Goal: Task Accomplishment & Management: Manage account settings

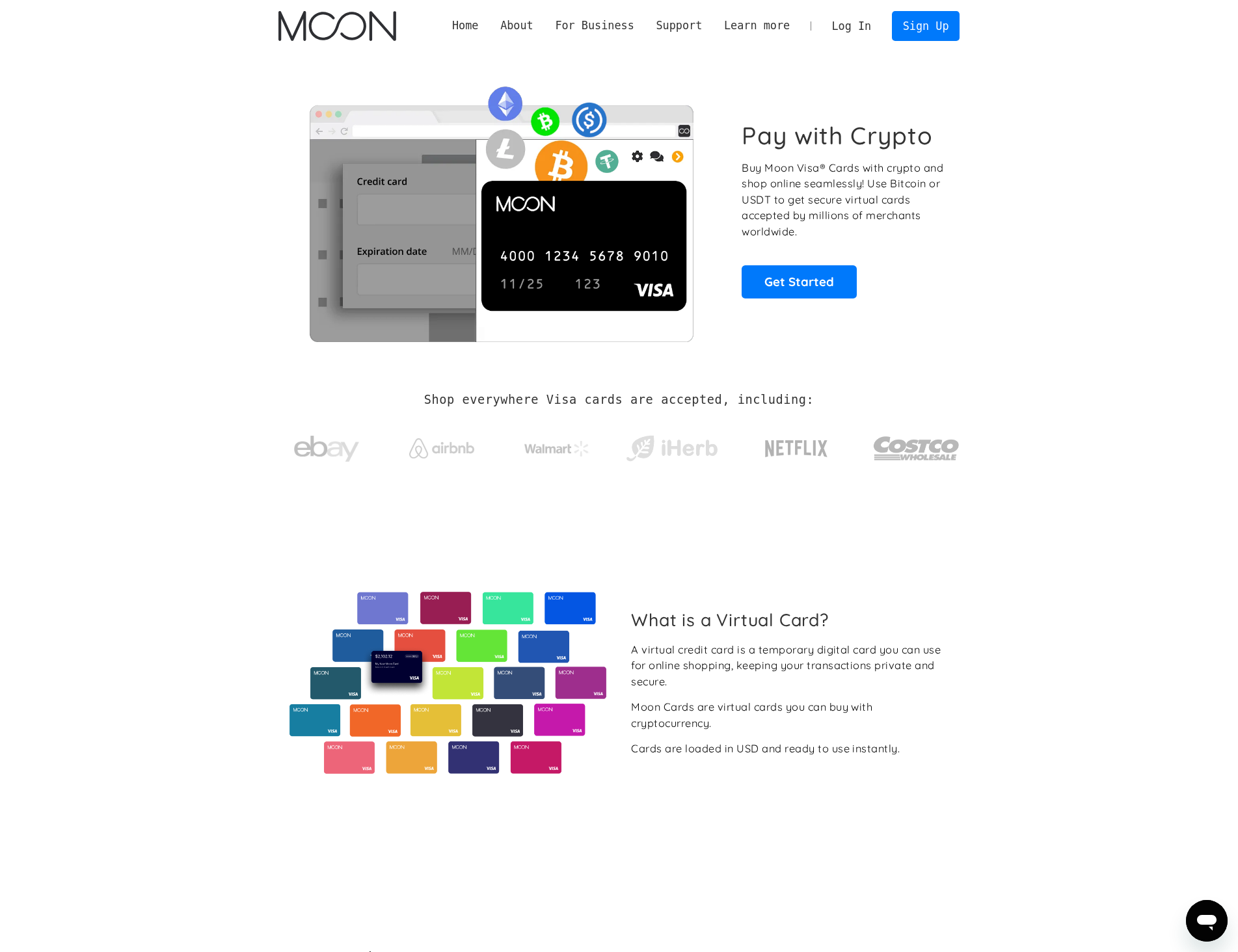
click at [858, 29] on link "Log In" at bounding box center [851, 26] width 61 height 29
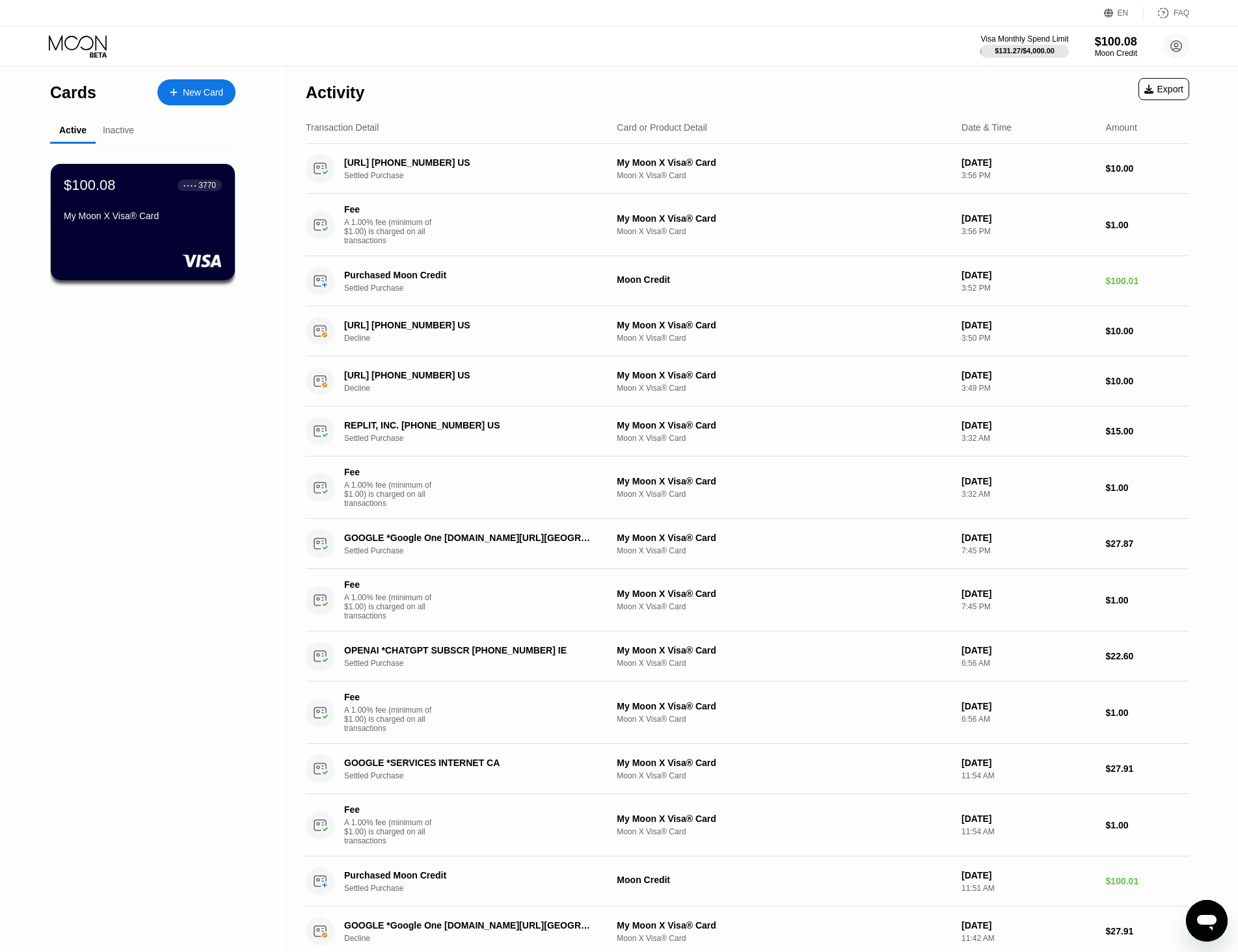
click at [145, 193] on div "$100.08 ● ● ● ● 3770" at bounding box center [143, 185] width 158 height 17
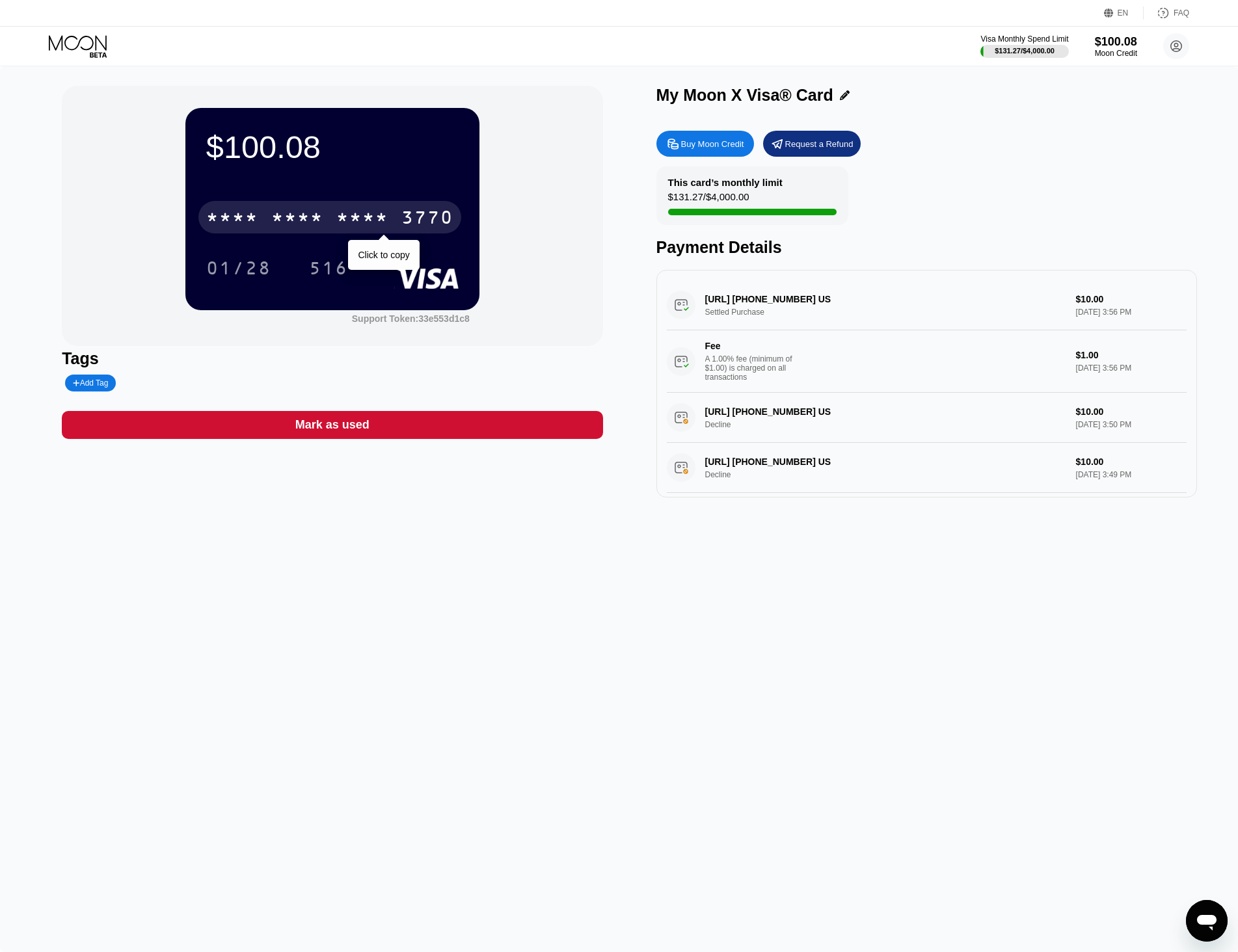
click at [308, 220] on div "* * * *" at bounding box center [297, 219] width 52 height 21
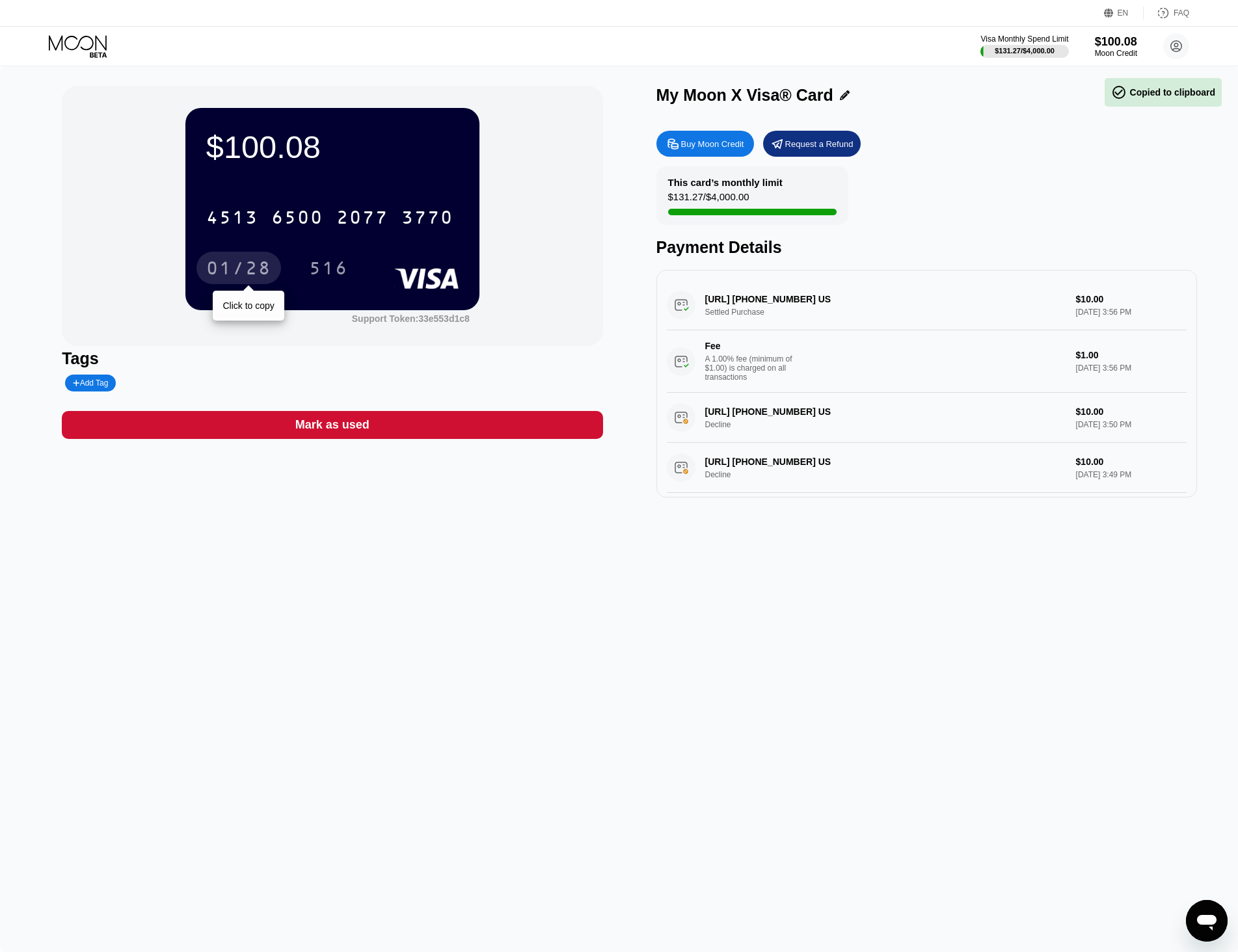
click at [241, 274] on div "01/28" at bounding box center [239, 270] width 65 height 21
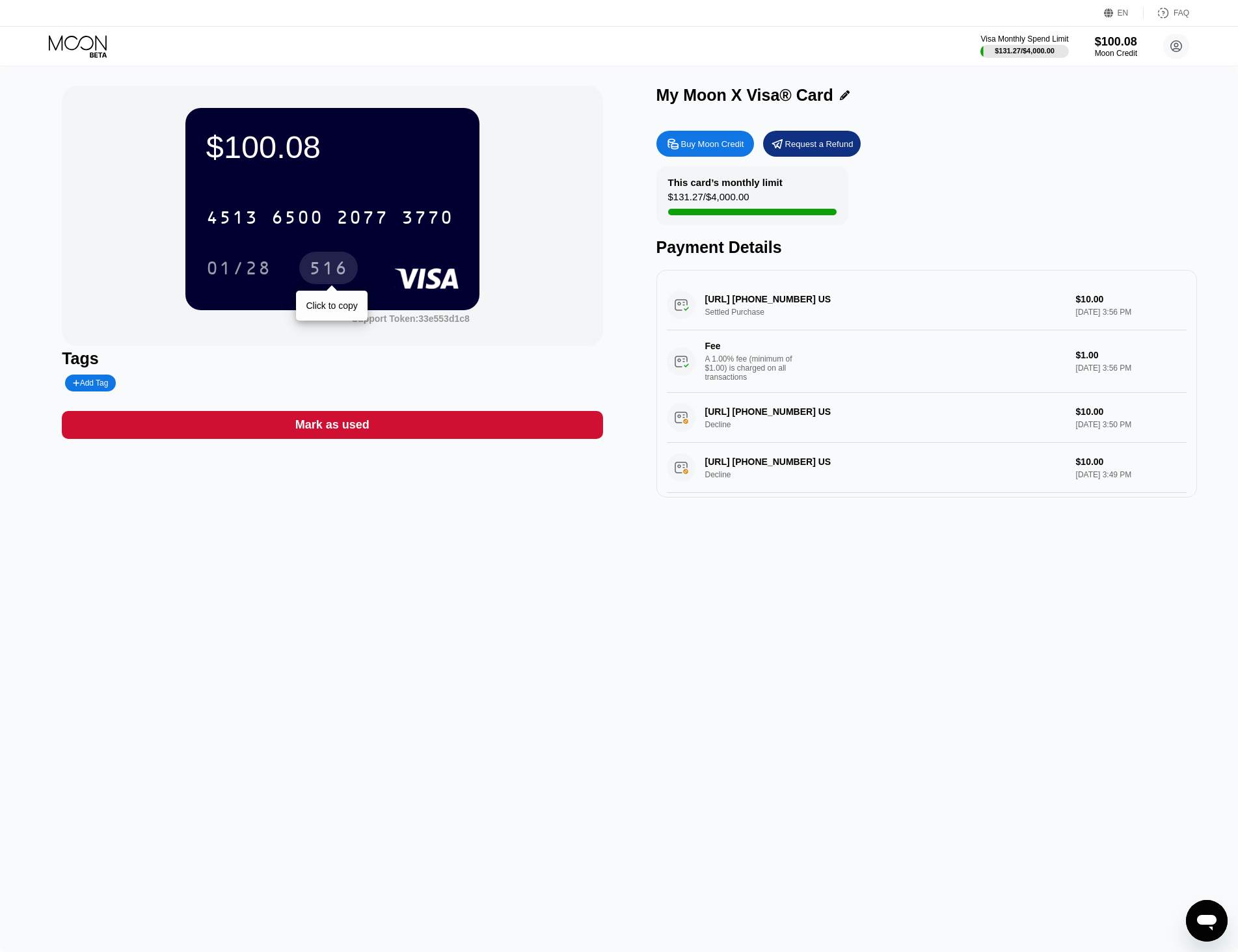
drag, startPoint x: 328, startPoint y: 270, endPoint x: 8, endPoint y: 267, distance: 320.0
click at [323, 268] on div "516" at bounding box center [328, 270] width 39 height 21
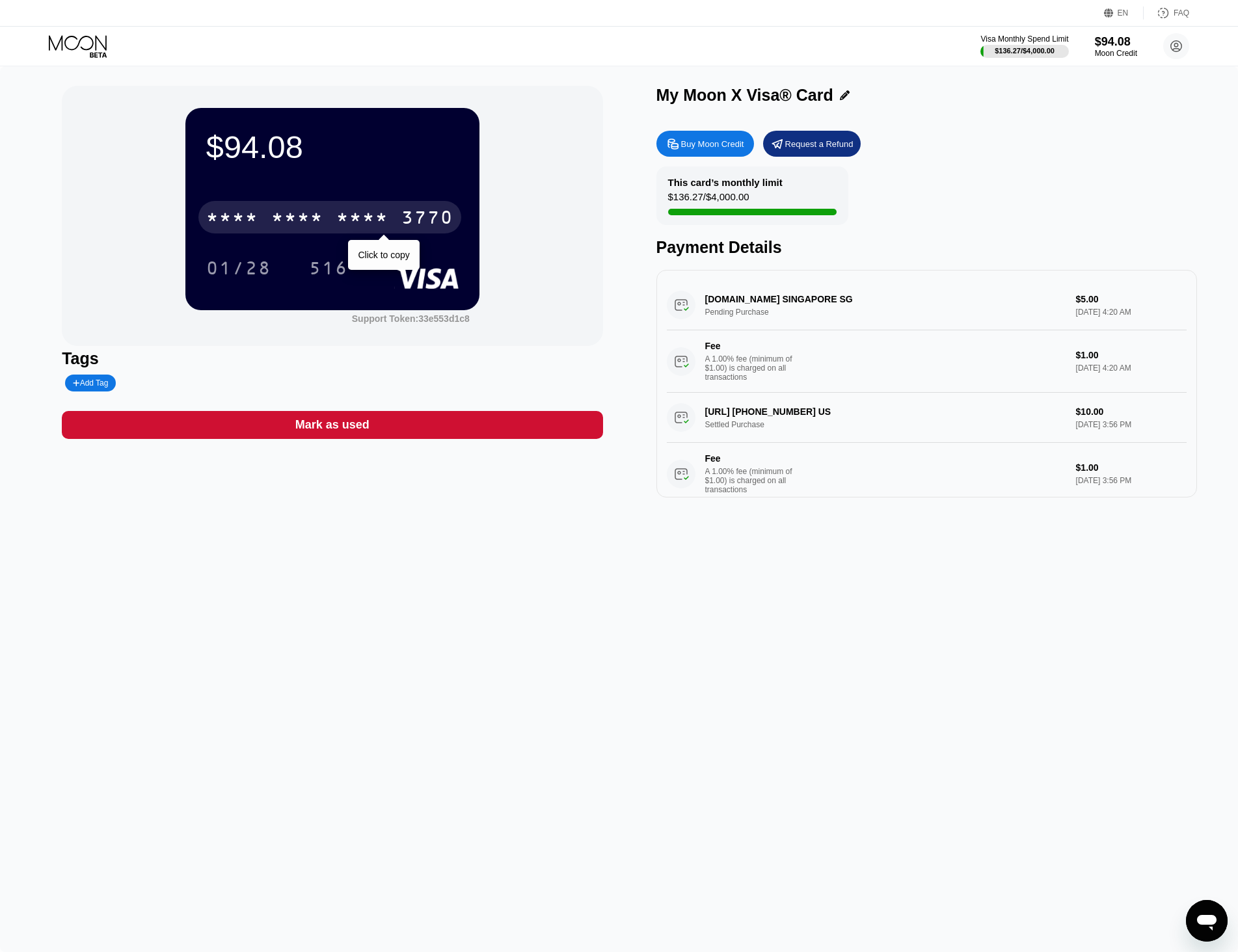
click at [318, 222] on div "* * * *" at bounding box center [297, 219] width 52 height 21
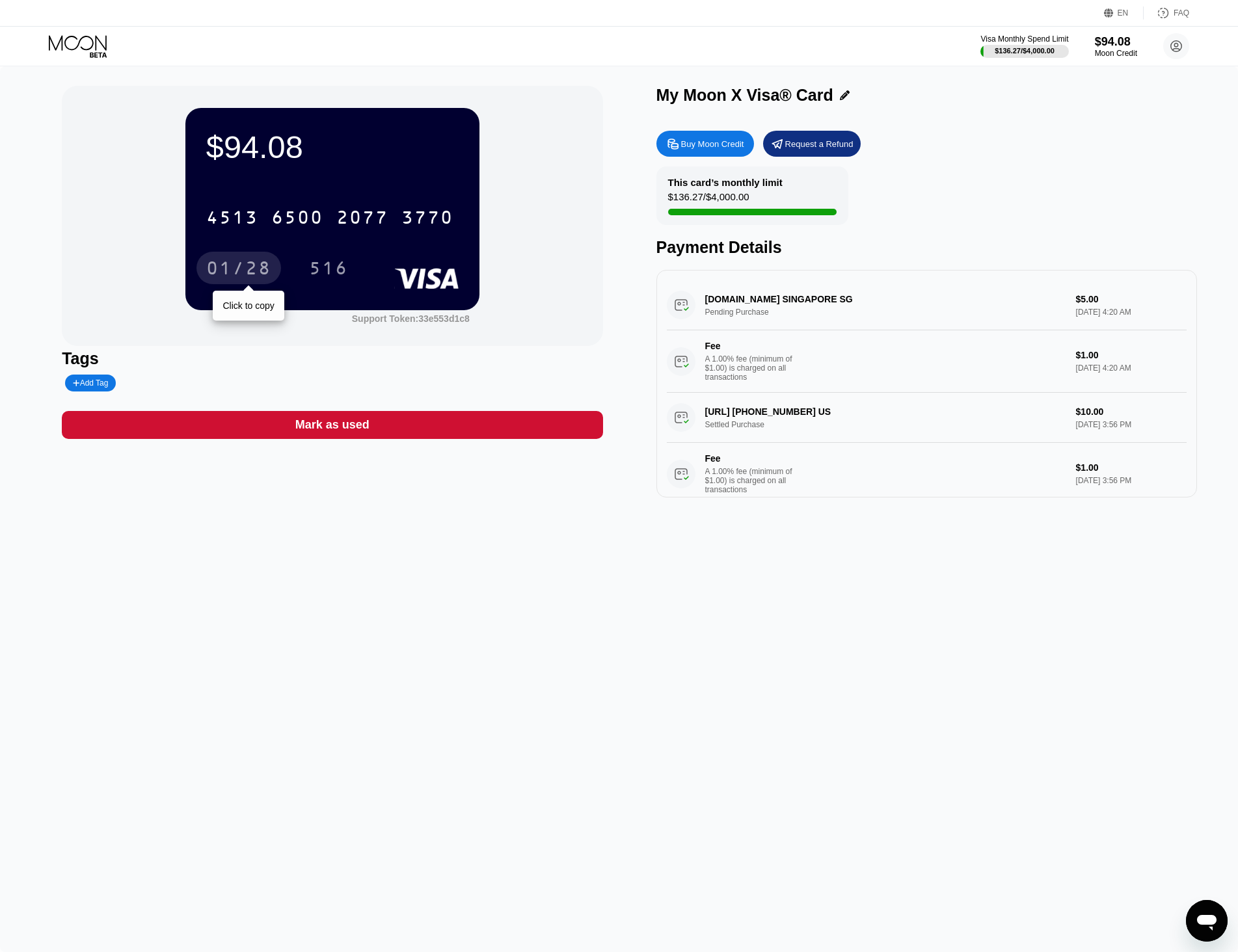
click at [236, 267] on div "01/28" at bounding box center [239, 270] width 65 height 21
drag, startPoint x: 328, startPoint y: 271, endPoint x: 270, endPoint y: 276, distance: 58.2
click at [328, 271] on div "516" at bounding box center [328, 270] width 39 height 21
